Goal: Task Accomplishment & Management: Manage account settings

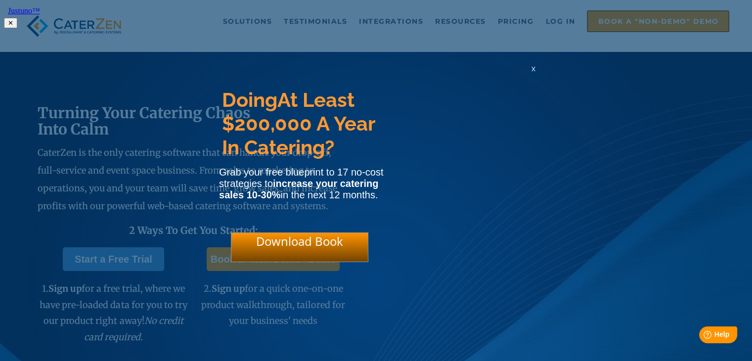
click at [551, 30] on html "Justuno™ ✕ Doing At Least $200,000 A Year In Catering? Grab your free blueprint…" at bounding box center [376, 16] width 752 height 32
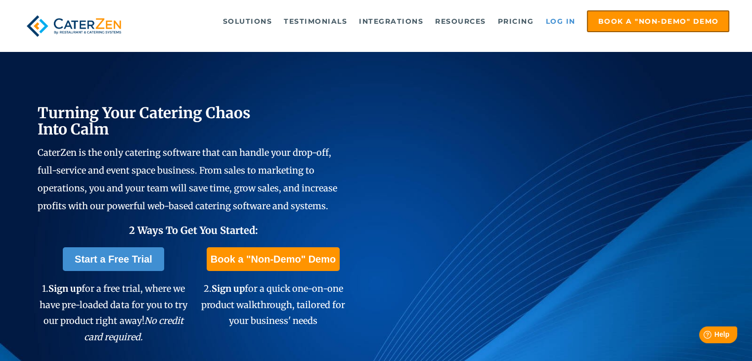
click at [571, 24] on link "Log in" at bounding box center [560, 21] width 40 height 20
click at [554, 26] on link "Log in" at bounding box center [560, 21] width 40 height 20
click at [548, 20] on link "Log in" at bounding box center [560, 21] width 40 height 20
